Goal: Understand process/instructions: Learn about a topic

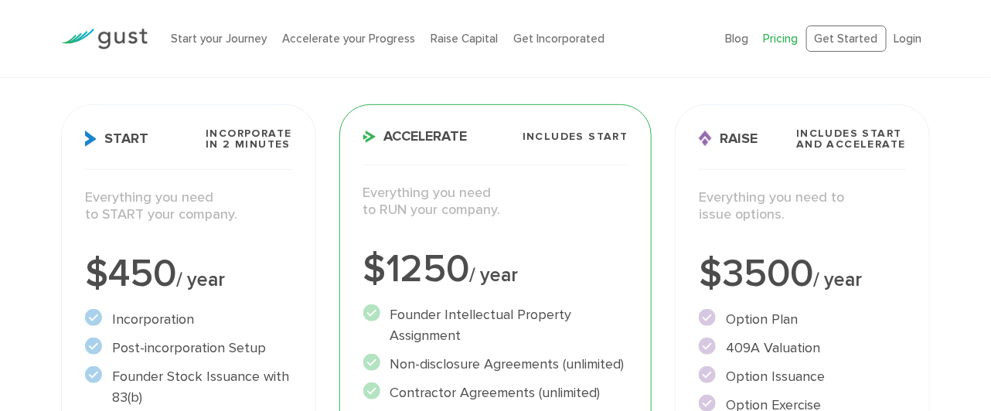
click at [217, 151] on h3 "Start Incorporate in 2 Minutes" at bounding box center [188, 149] width 206 height 42
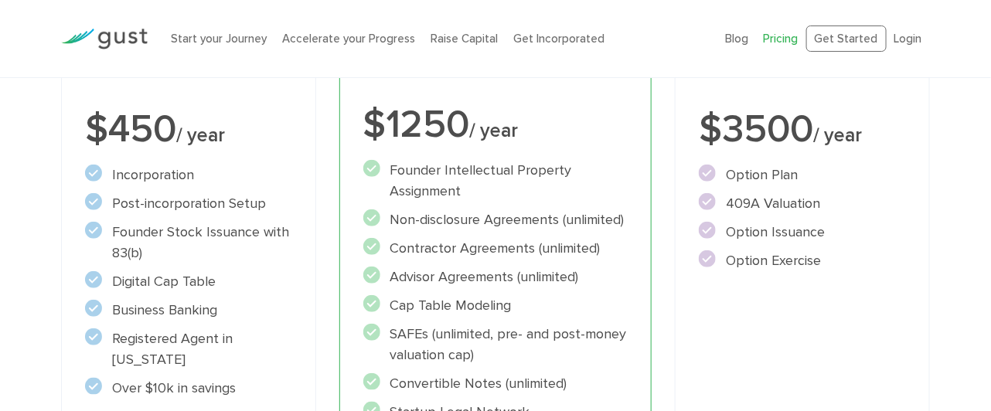
scroll to position [386, 0]
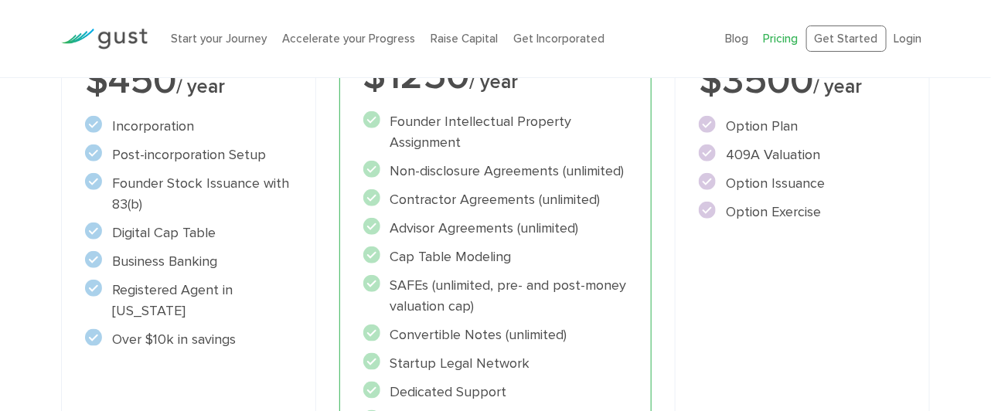
click at [201, 153] on li "Post-incorporation Setup" at bounding box center [188, 155] width 206 height 21
click at [202, 189] on li "Founder Stock Issuance with 83(b)" at bounding box center [188, 194] width 206 height 42
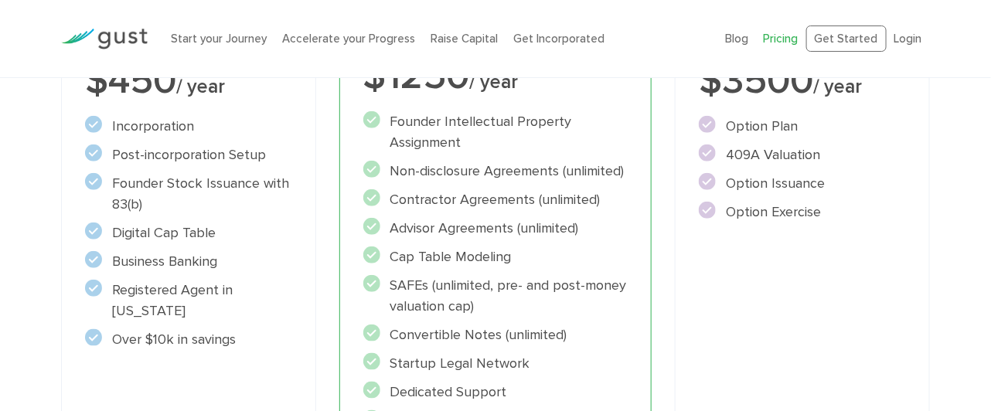
click at [202, 189] on li "Founder Stock Issuance with 83(b)" at bounding box center [188, 194] width 206 height 42
click at [160, 238] on li "Digital Cap Table" at bounding box center [188, 233] width 206 height 21
click at [207, 184] on li "Founder Stock Issuance with 83(b)" at bounding box center [188, 194] width 206 height 42
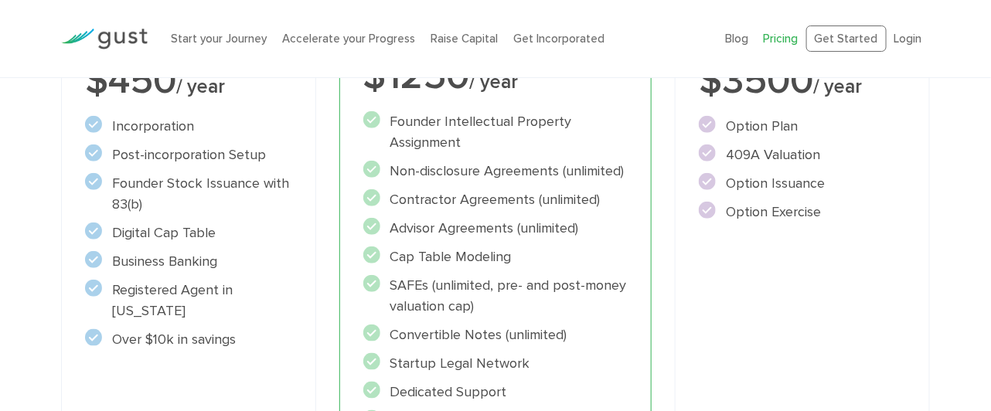
click at [207, 184] on li "Founder Stock Issuance with 83(b)" at bounding box center [188, 194] width 206 height 42
click at [219, 223] on li "Digital Cap Table" at bounding box center [188, 233] width 206 height 21
click at [168, 225] on li "Digital Cap Table" at bounding box center [188, 233] width 206 height 21
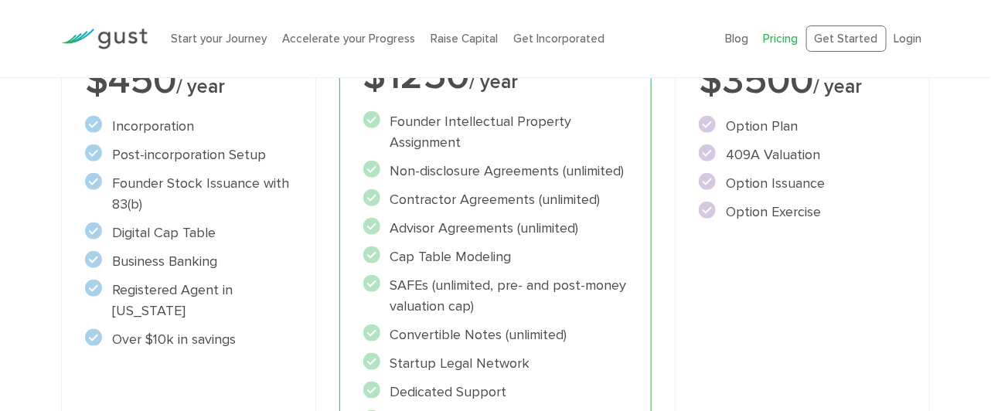
click at [168, 225] on li "Digital Cap Table" at bounding box center [188, 233] width 206 height 21
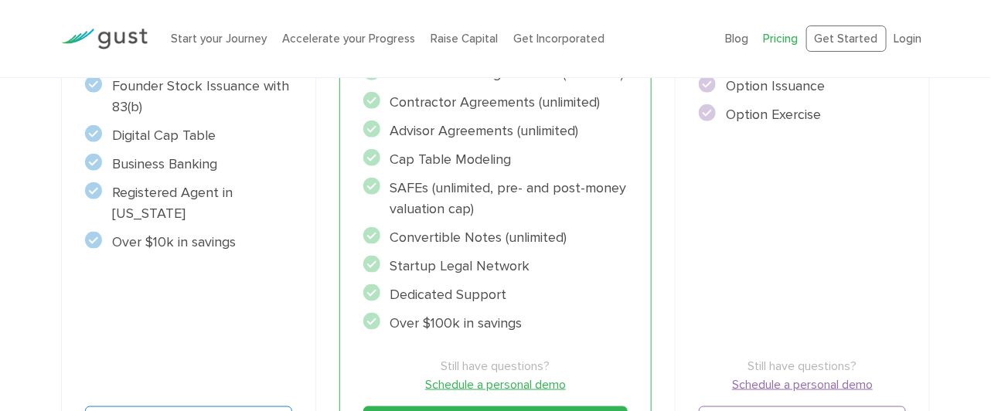
scroll to position [676, 0]
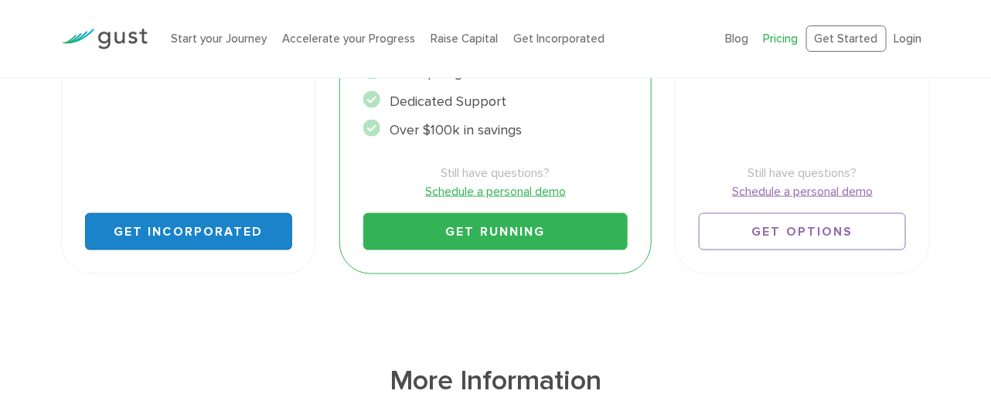
click at [185, 233] on link "Get Incorporated" at bounding box center [188, 231] width 206 height 37
